Goal: Transaction & Acquisition: Subscribe to service/newsletter

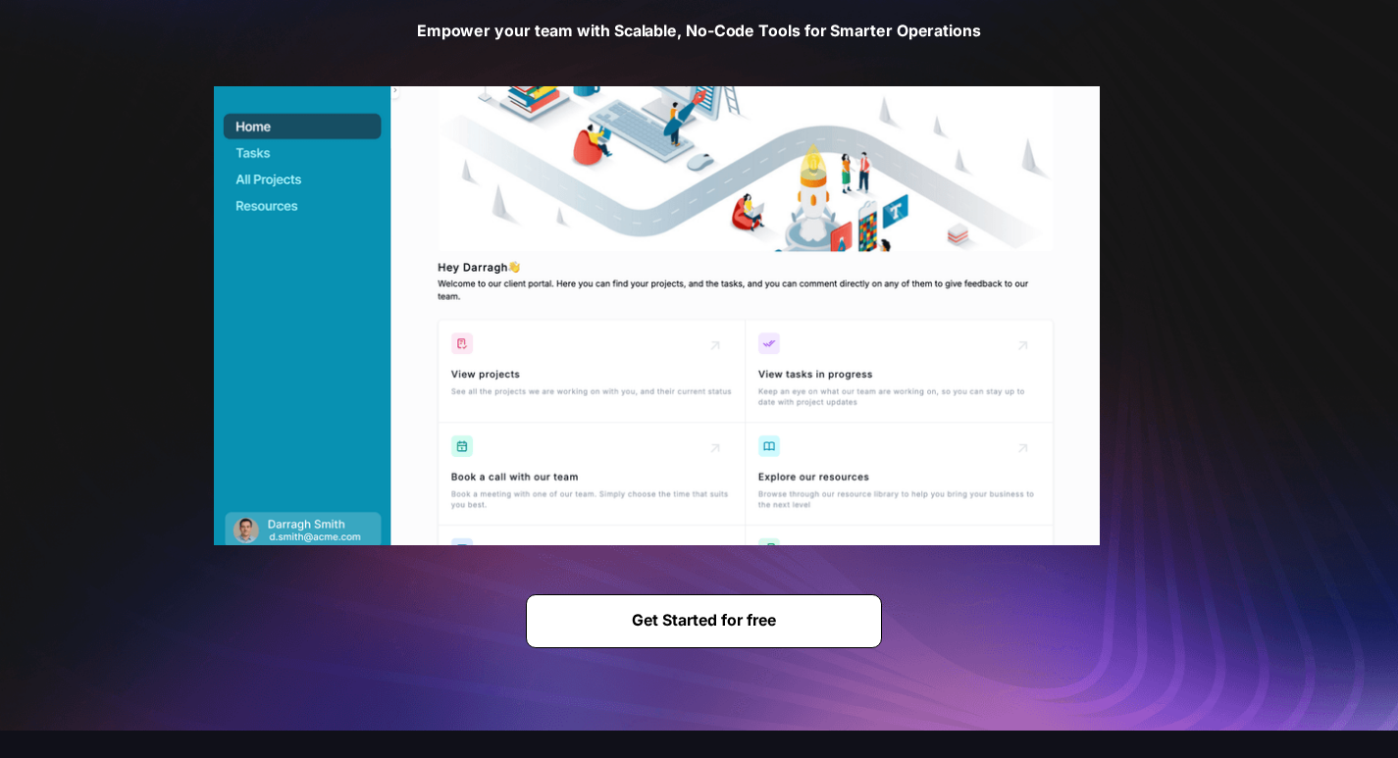
click at [677, 631] on link "Get Started for free" at bounding box center [703, 621] width 355 height 53
click at [677, 630] on span "Get Started for free" at bounding box center [703, 621] width 353 height 19
click at [677, 629] on strong "Get Started for free" at bounding box center [704, 620] width 144 height 19
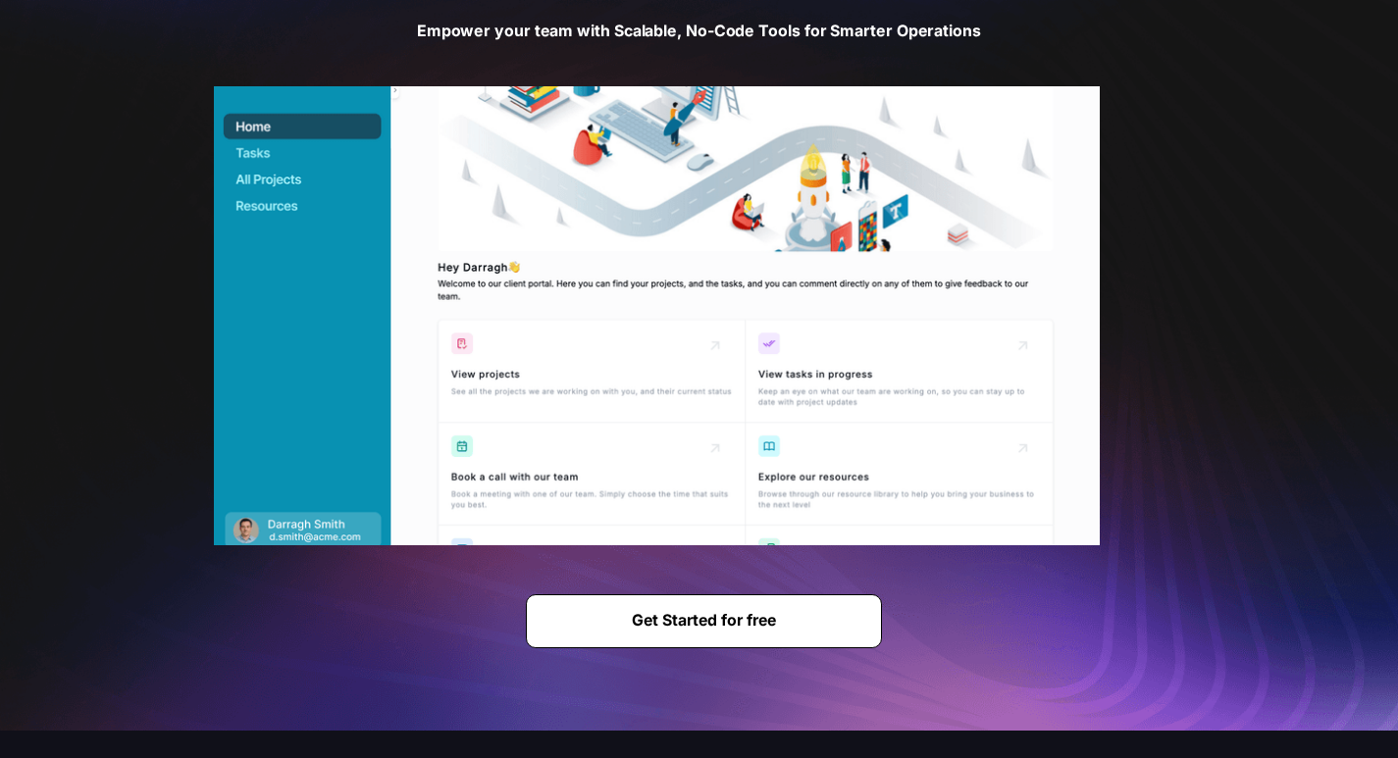
click at [679, 629] on strong "Get Started for free" at bounding box center [704, 620] width 144 height 19
click at [688, 626] on strong "Get Started for free" at bounding box center [704, 620] width 144 height 19
click at [687, 626] on strong "Get Started for free" at bounding box center [704, 620] width 144 height 19
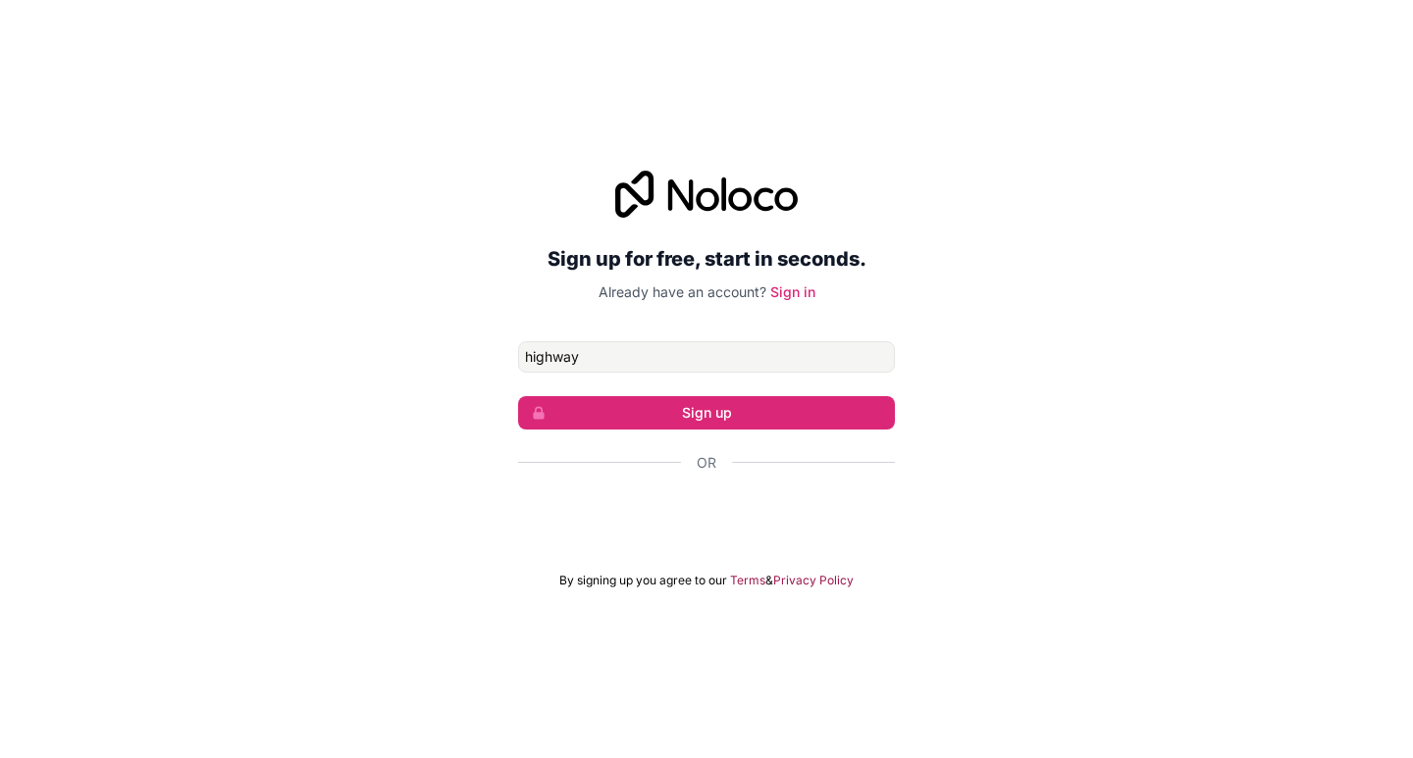
type input "highway"
click at [518, 396] on button "Sign up" at bounding box center [706, 412] width 377 height 33
click at [1013, 279] on div "Sign up for free, start in seconds. Already have an account? Sign in highway Si…" at bounding box center [706, 379] width 1413 height 473
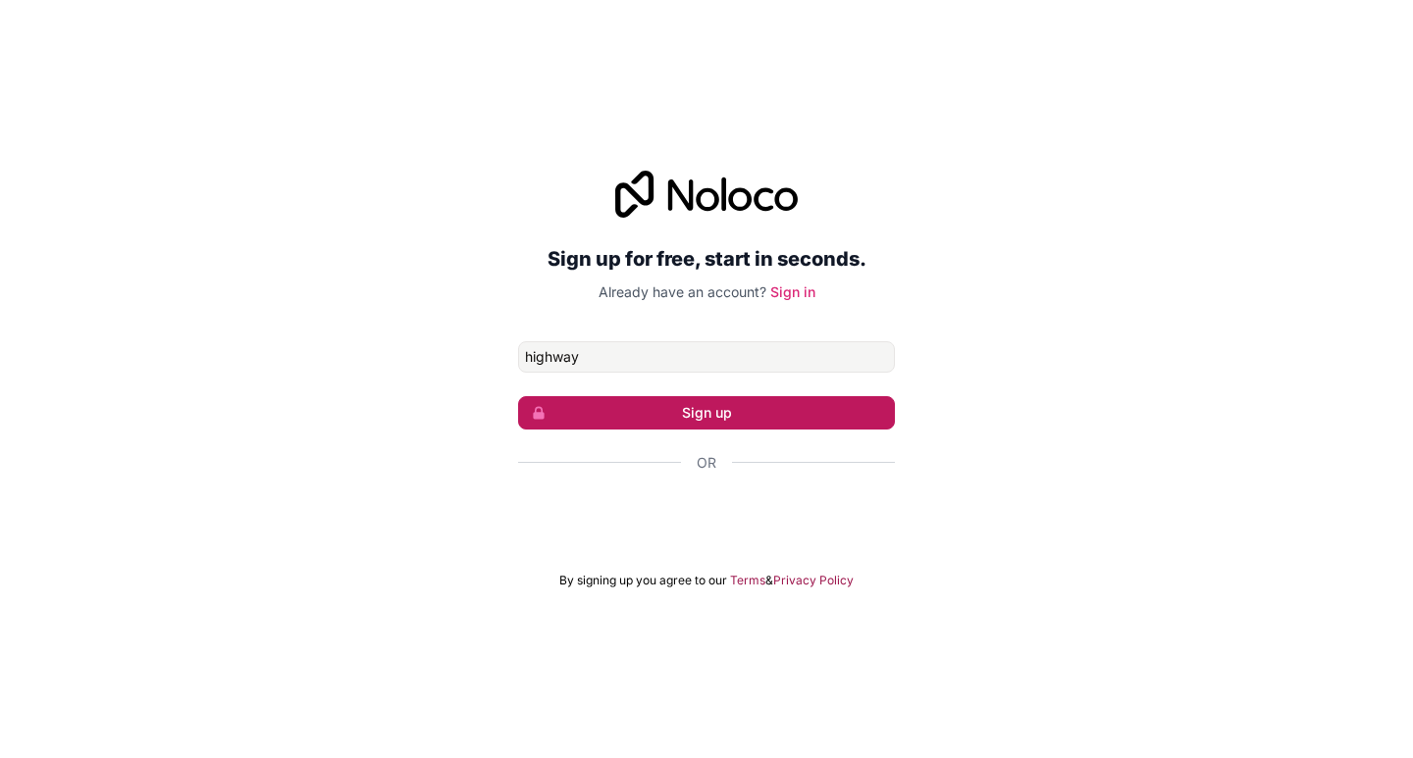
click at [758, 412] on button "Sign up" at bounding box center [706, 412] width 377 height 33
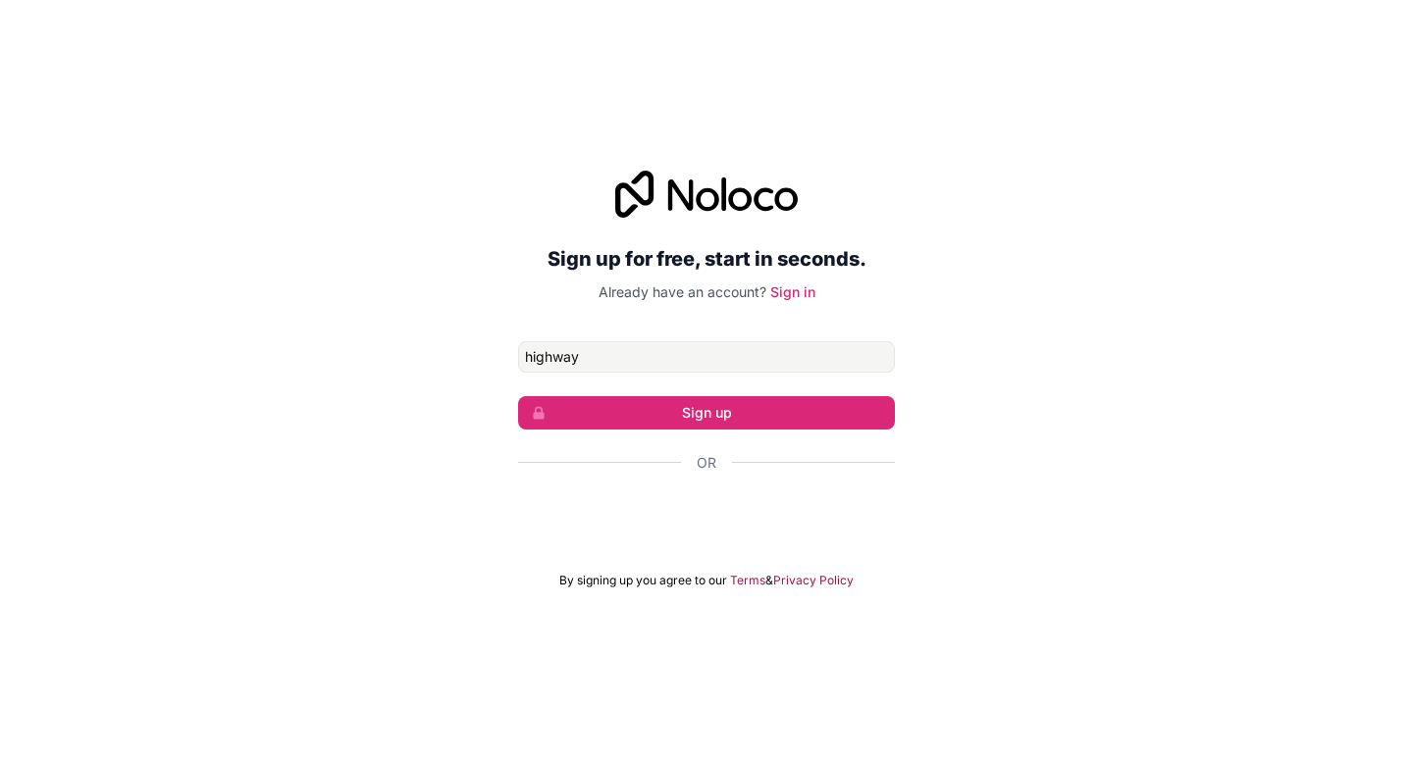
click at [738, 472] on div "Or" at bounding box center [706, 463] width 377 height 20
click at [716, 466] on div "Or" at bounding box center [706, 463] width 377 height 20
